Goal: Information Seeking & Learning: Learn about a topic

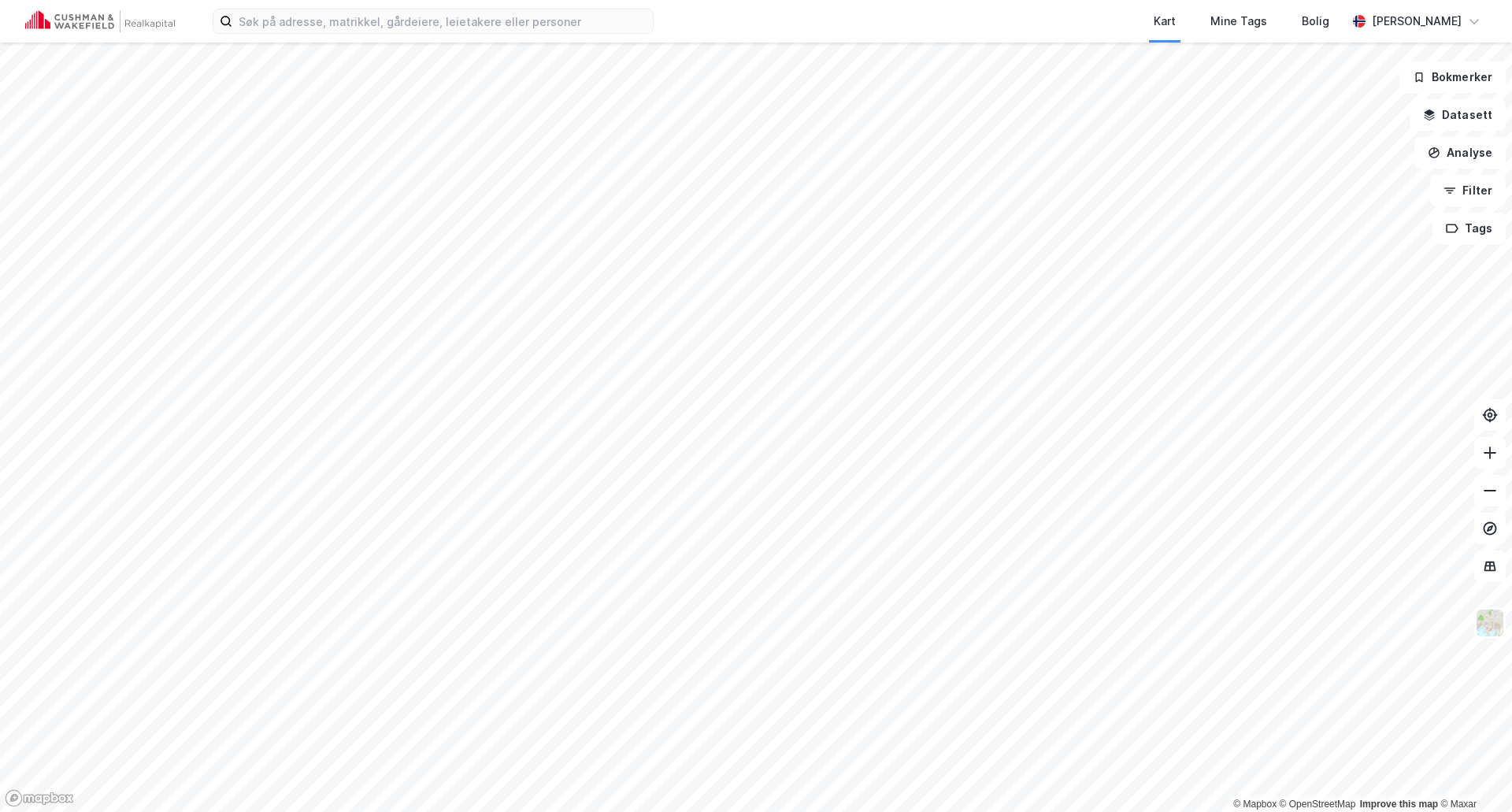
click at [293, 40] on div "Kart Mine Tags Bolig [PERSON_NAME]" at bounding box center [756, 21] width 1512 height 42
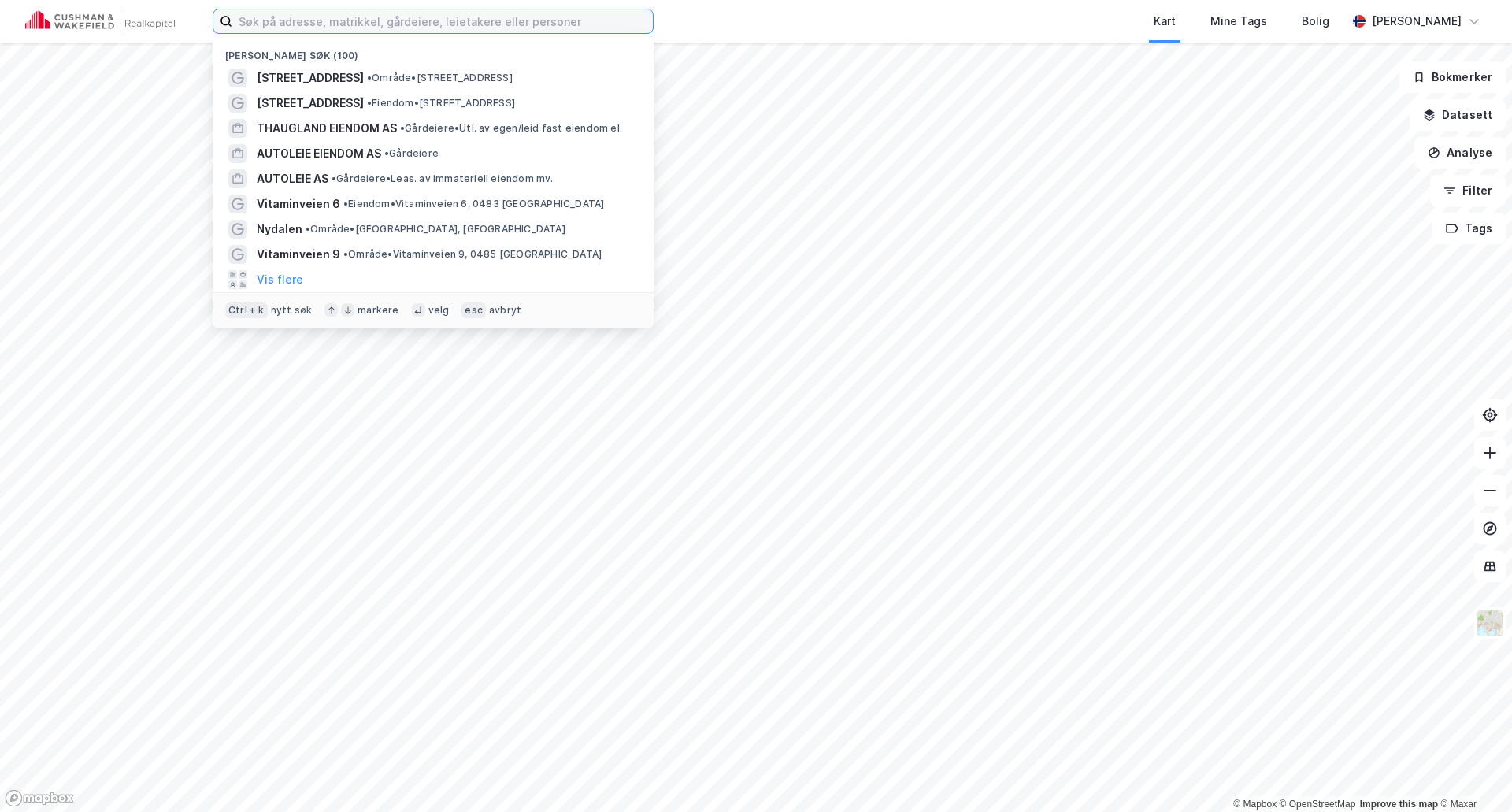
click at [298, 29] on input at bounding box center [442, 22] width 421 height 24
paste input "80265700"
type input "80265700"
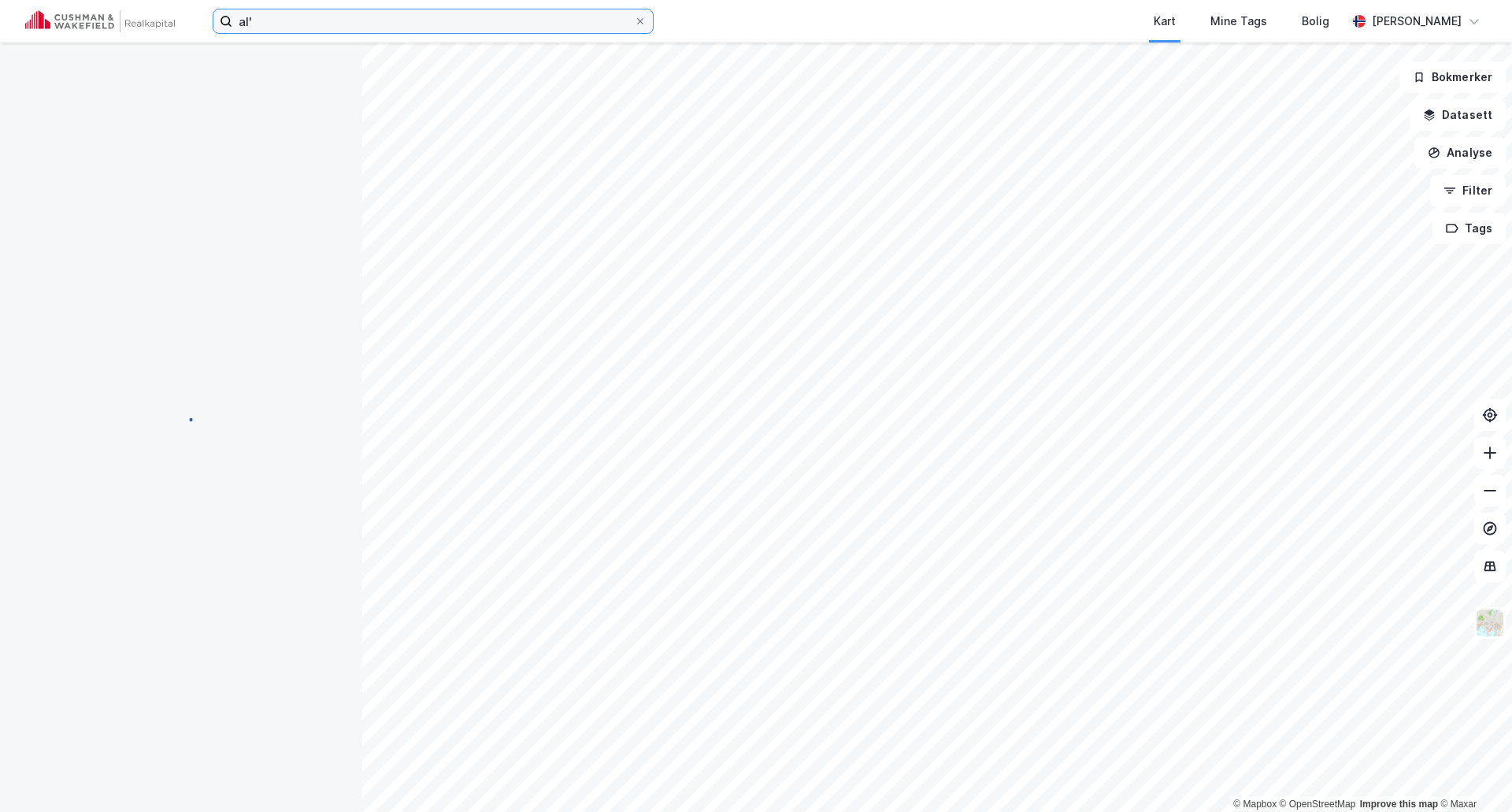
type input "al"
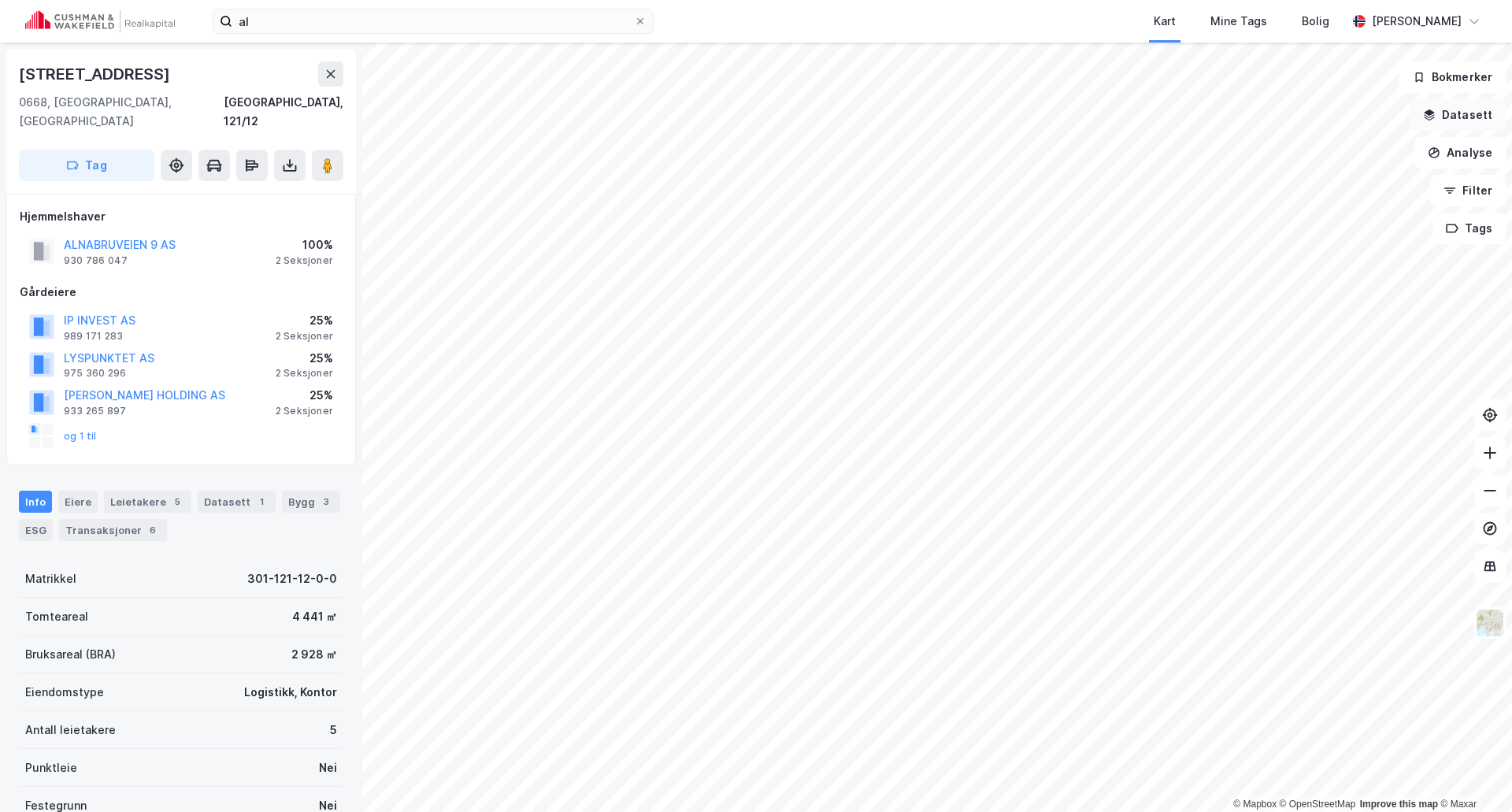
click at [1459, 117] on button "Datasett" at bounding box center [1458, 115] width 96 height 31
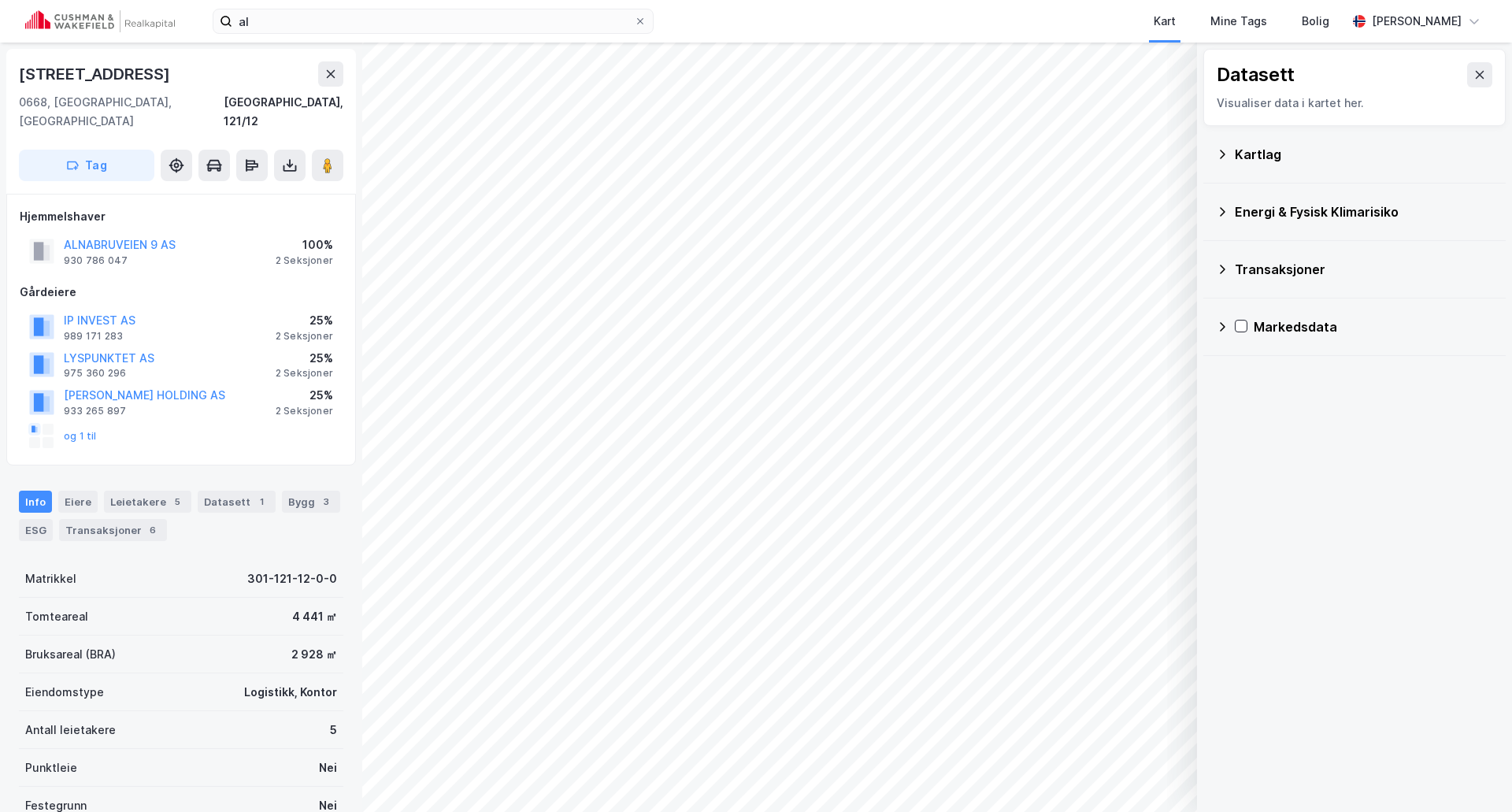
click at [1318, 161] on div "Kartlag" at bounding box center [1364, 153] width 259 height 19
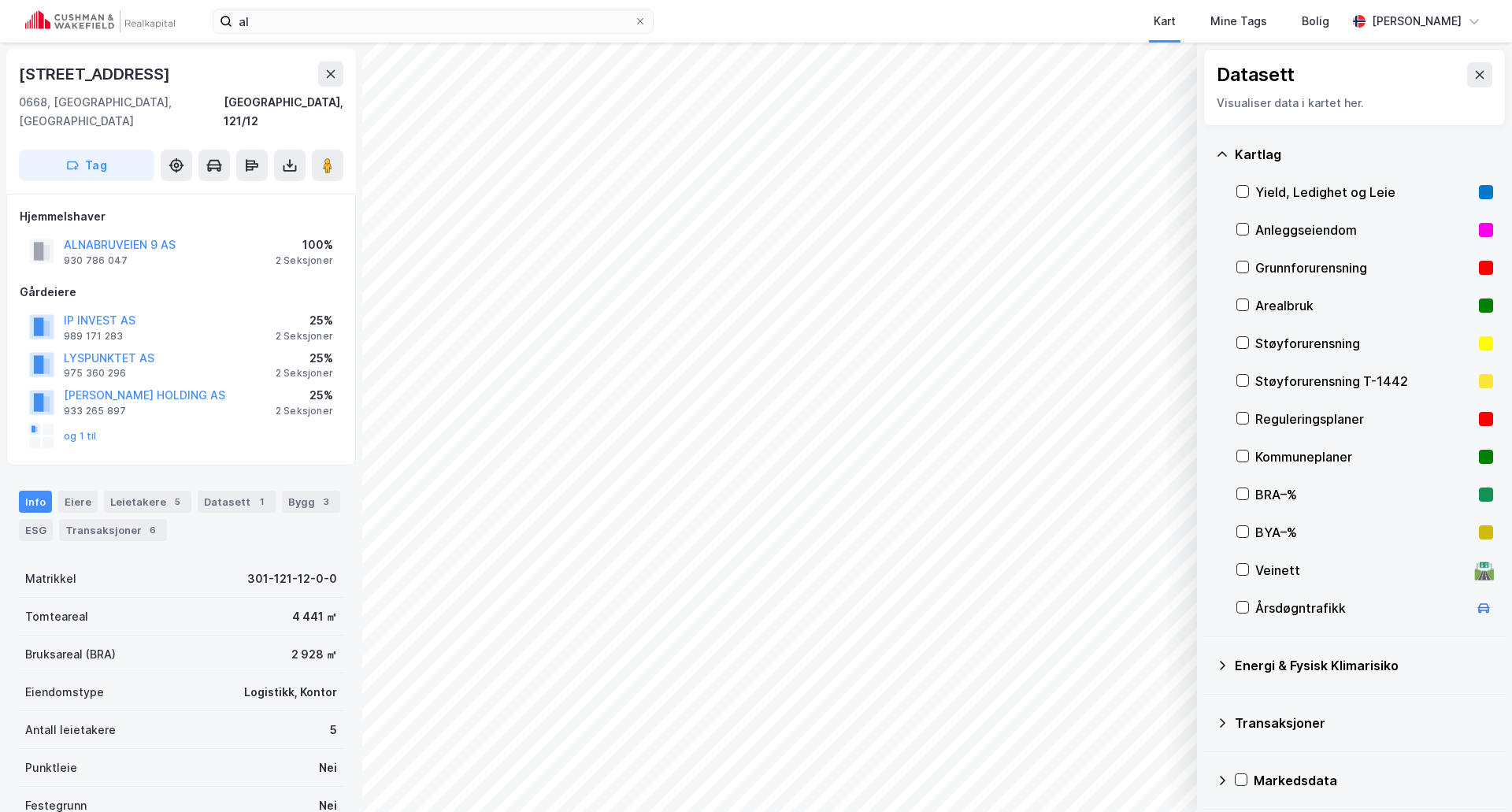
click at [1279, 235] on div "Anleggseiendom" at bounding box center [1364, 229] width 217 height 19
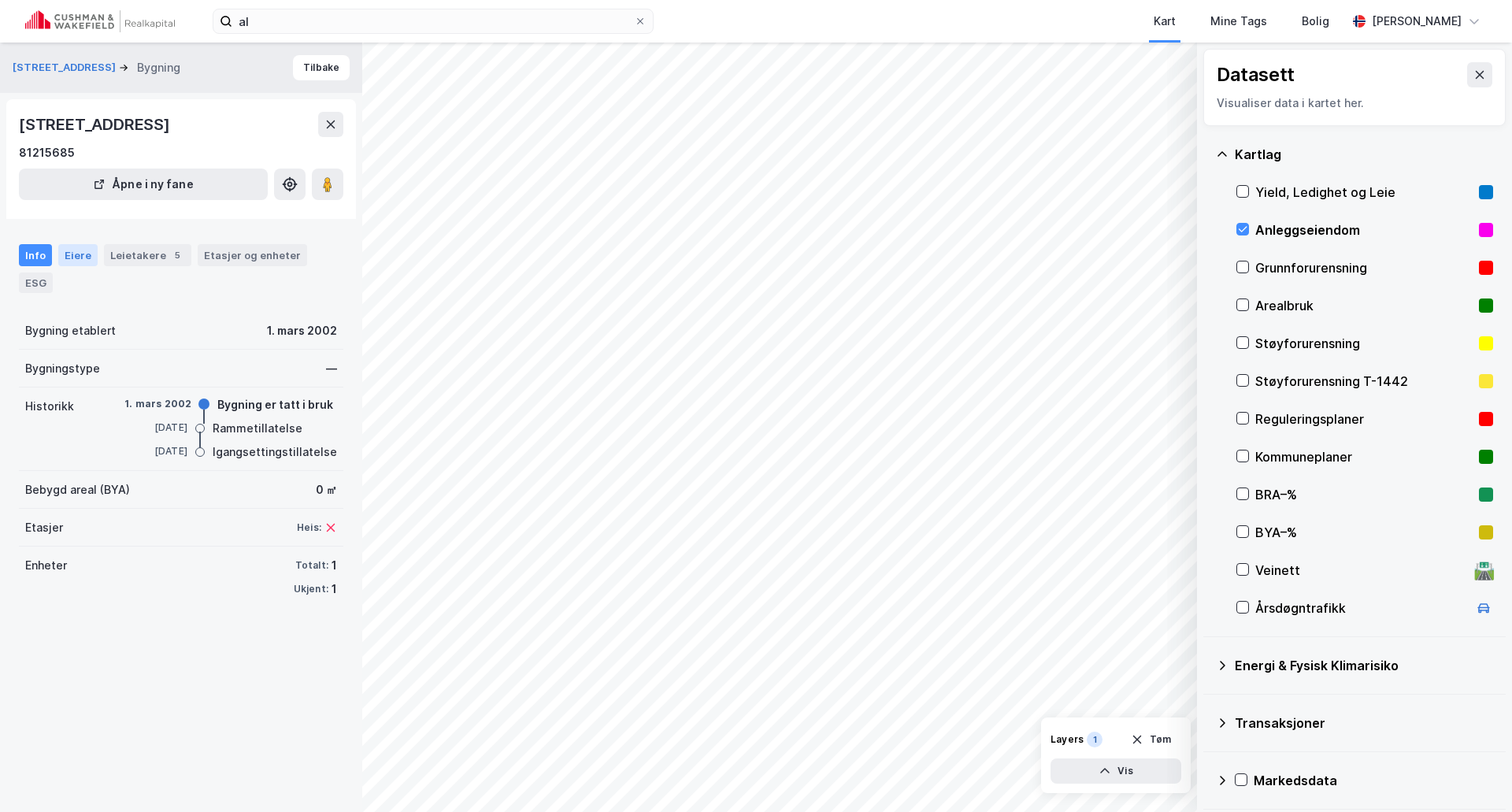
click at [77, 258] on div "Eiere" at bounding box center [78, 255] width 39 height 22
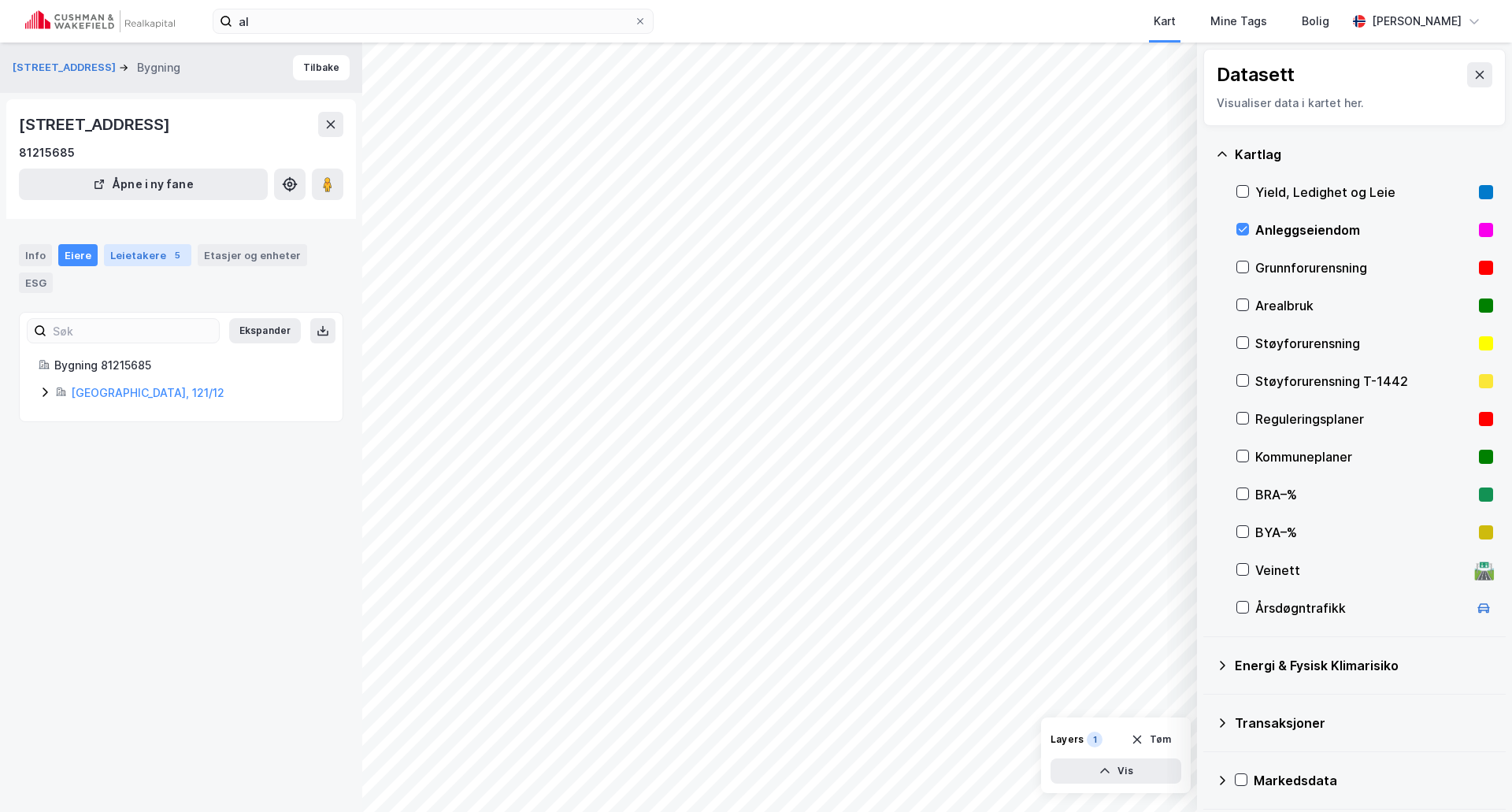
click at [133, 260] on div "Leietakere 5" at bounding box center [147, 255] width 87 height 22
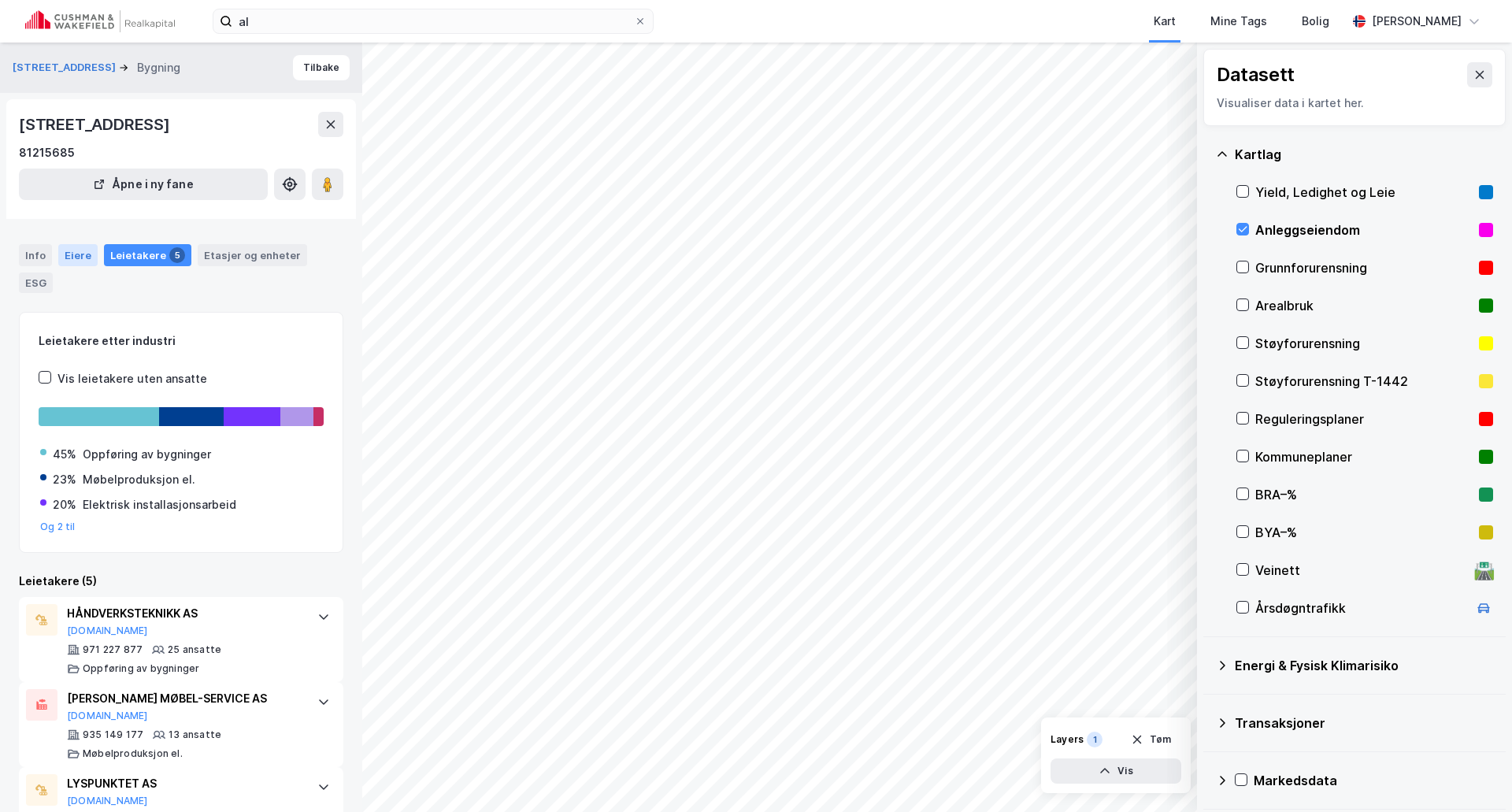
click at [70, 258] on div "Eiere" at bounding box center [78, 255] width 39 height 22
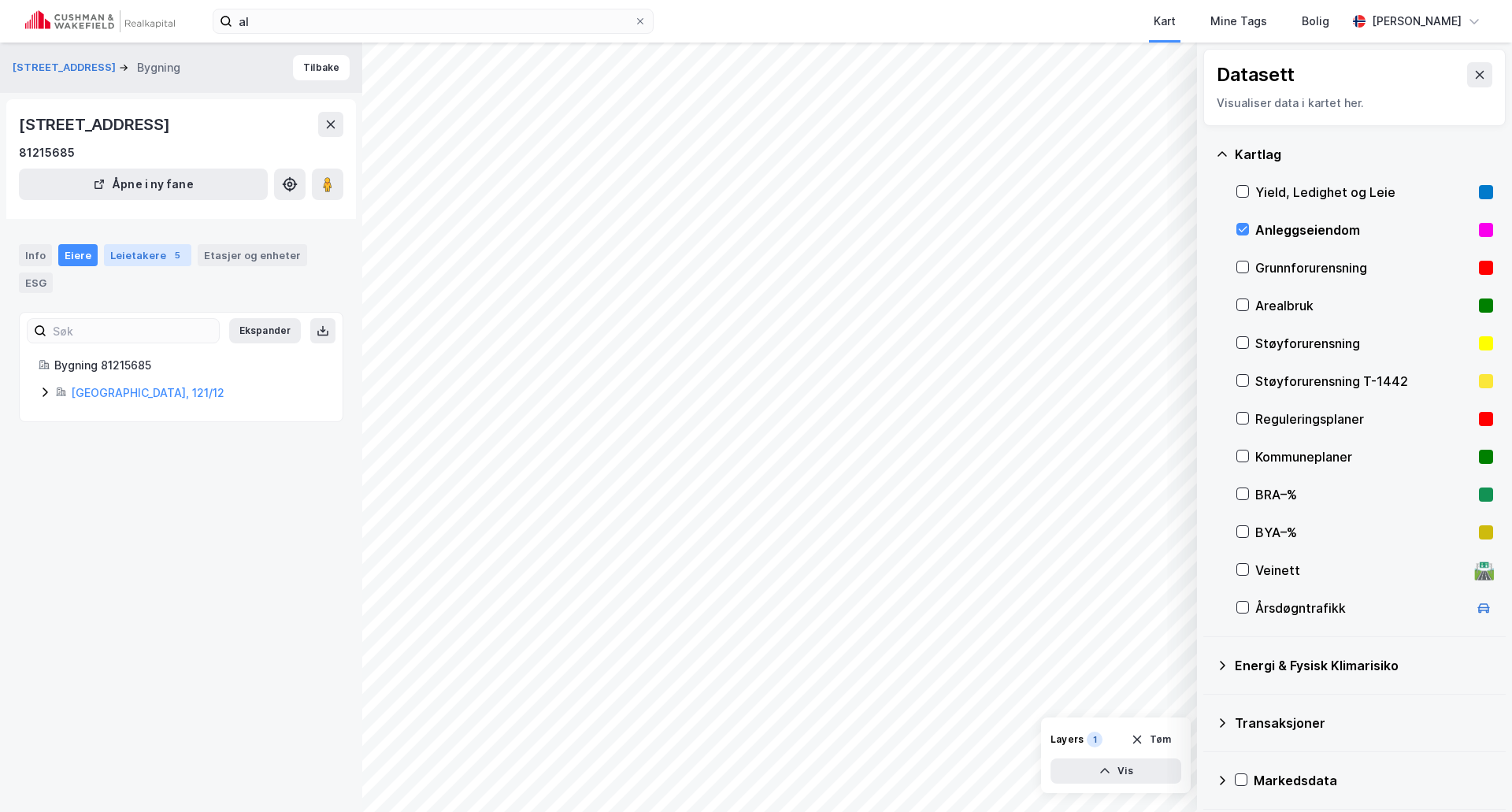
click at [169, 258] on div "5" at bounding box center [177, 256] width 16 height 16
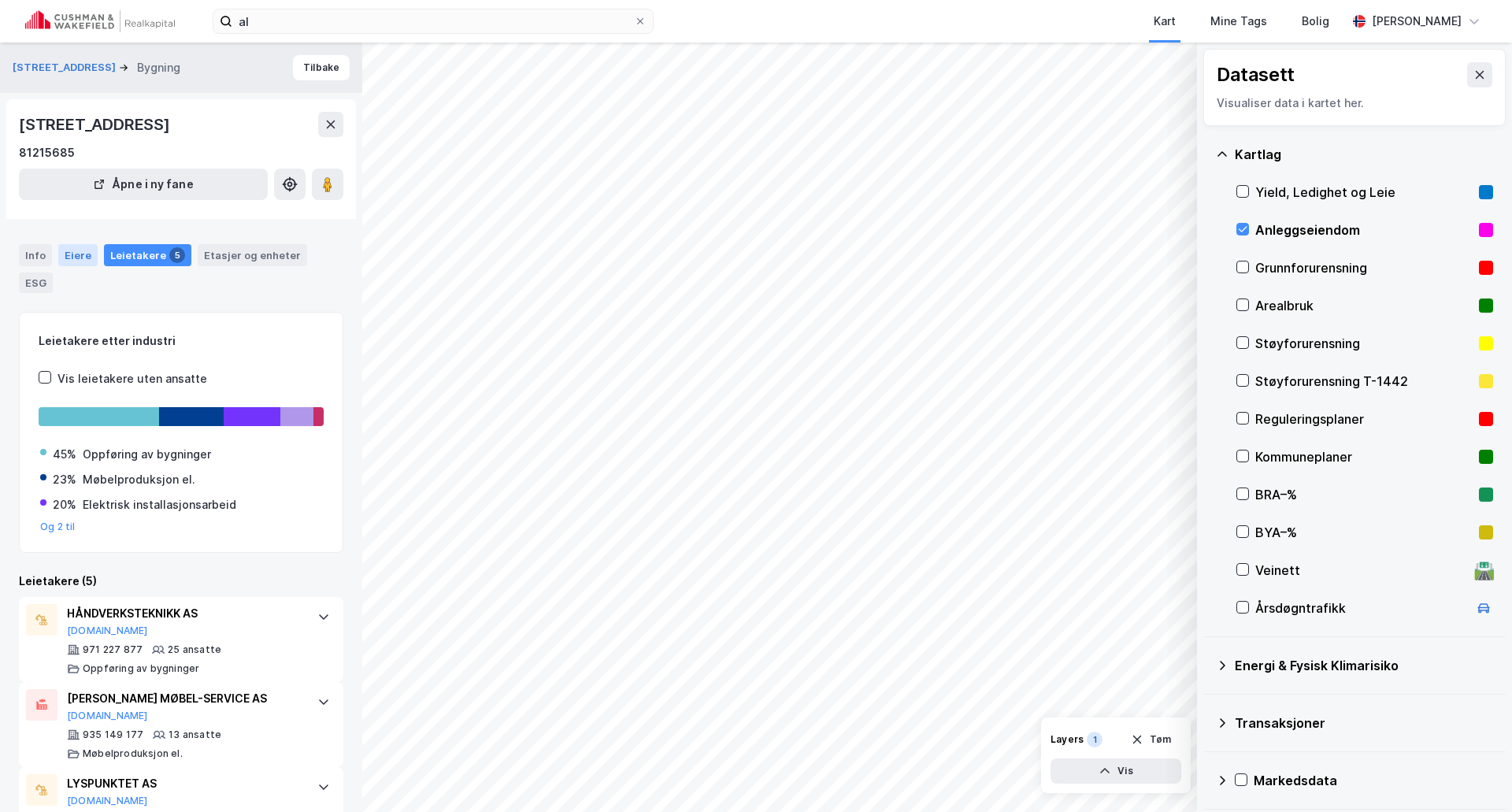
click at [69, 256] on div "Eiere" at bounding box center [78, 255] width 39 height 22
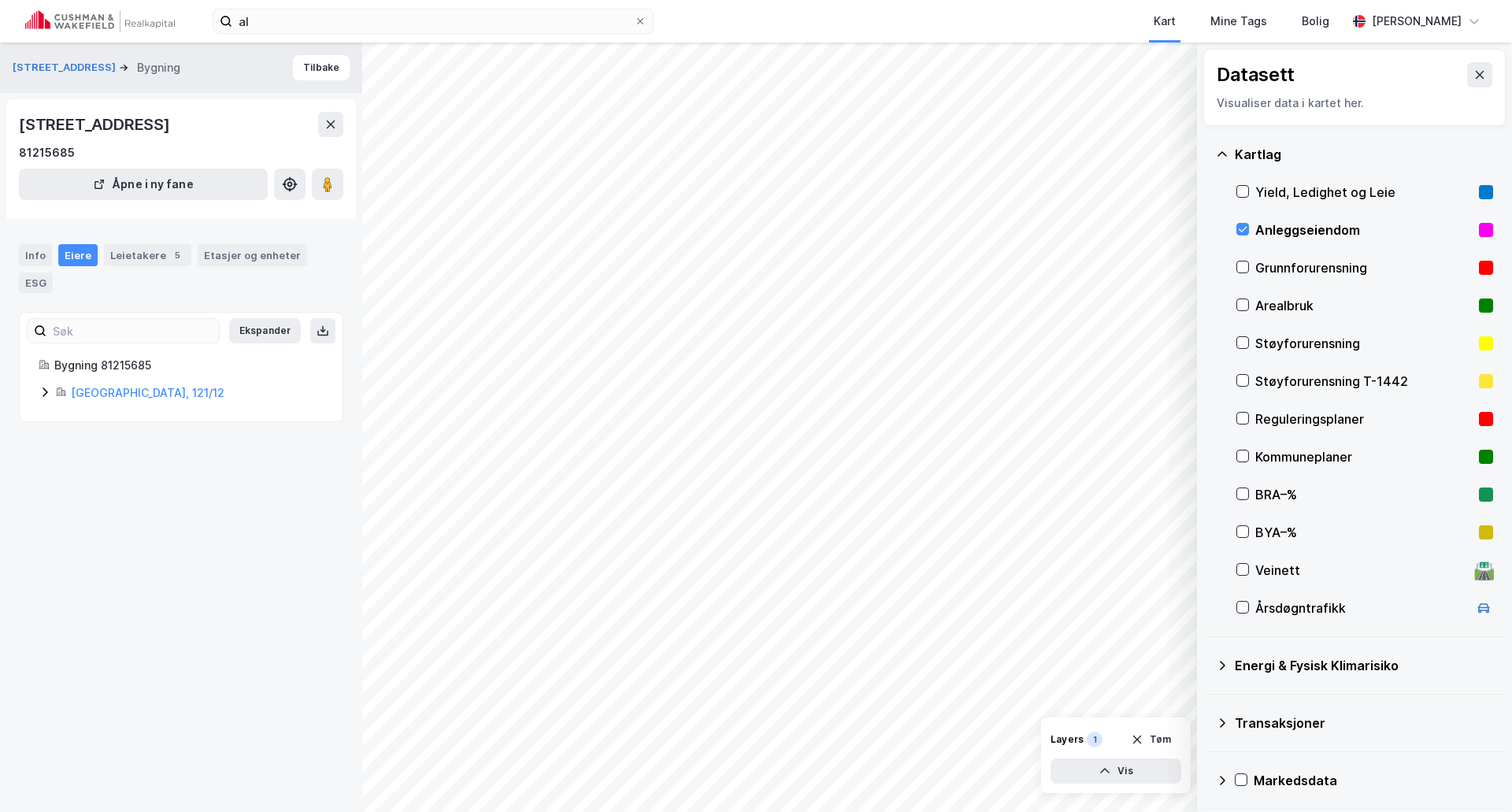
scroll to position [4, 0]
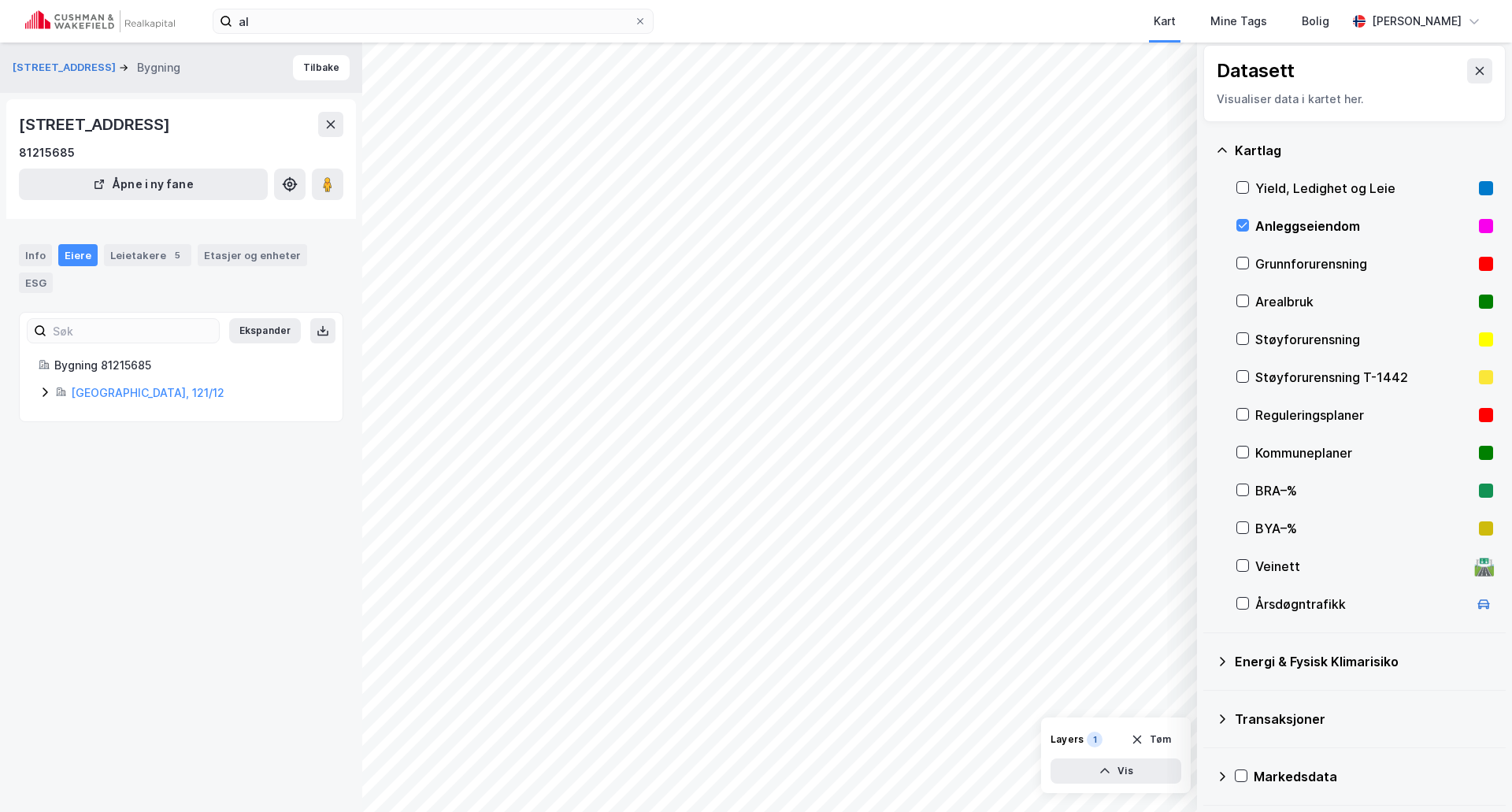
click at [1242, 151] on div "Kartlag" at bounding box center [1364, 149] width 259 height 19
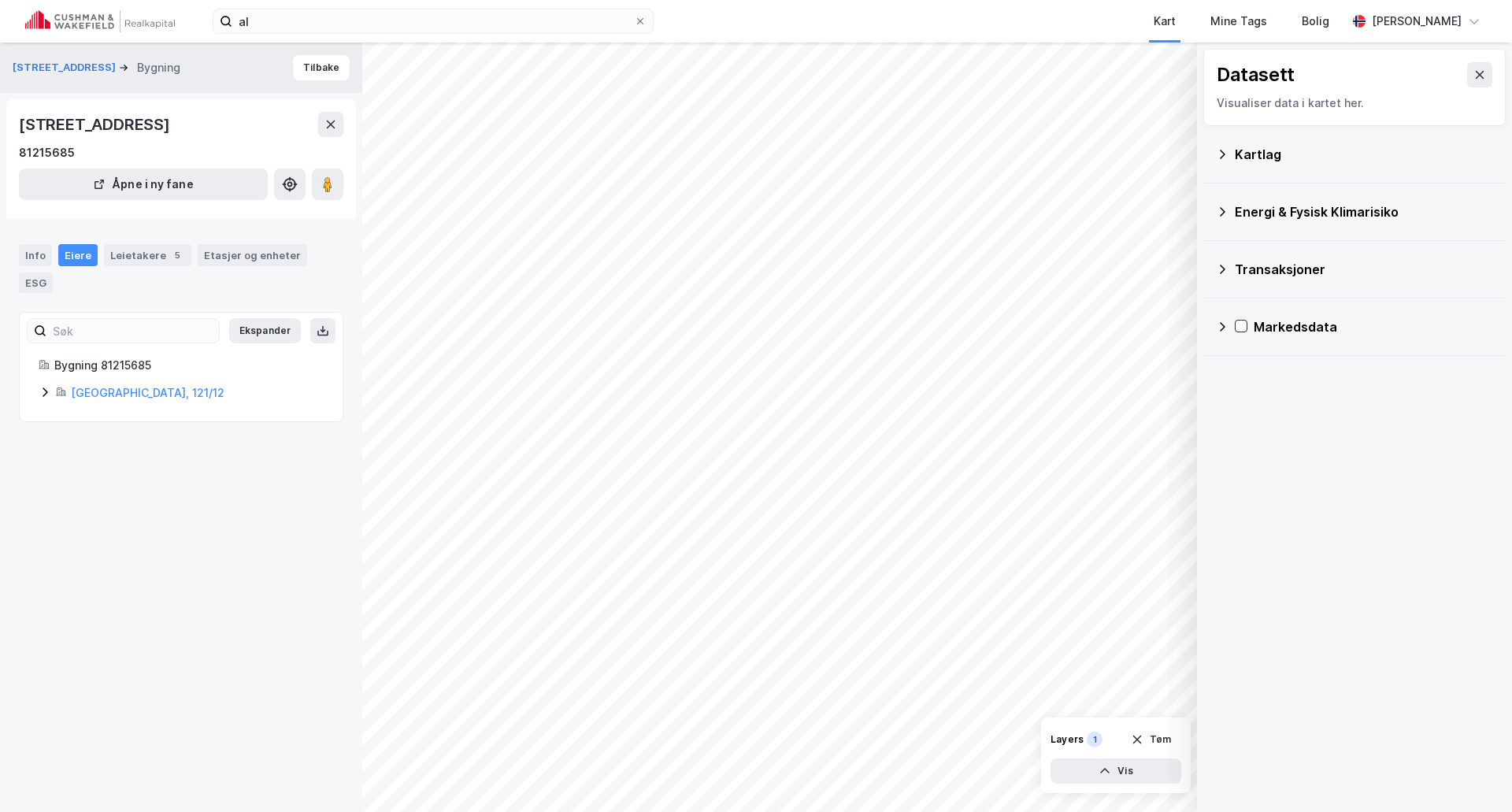
scroll to position [0, 0]
